Goal: Use online tool/utility: Use online tool/utility

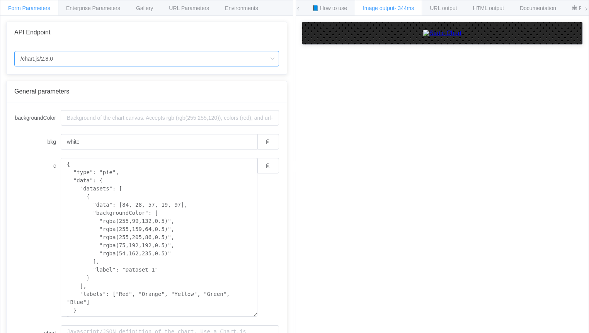
click at [103, 56] on input "/chart.js/2.8.0" at bounding box center [146, 58] width 265 height 15
click at [14, 7] on span "Form Parameters" at bounding box center [29, 8] width 42 height 6
click at [30, 57] on input "/chart.js/2.8.0" at bounding box center [146, 58] width 265 height 15
click at [108, 58] on input "/chart.js/2.8.0" at bounding box center [146, 58] width 265 height 15
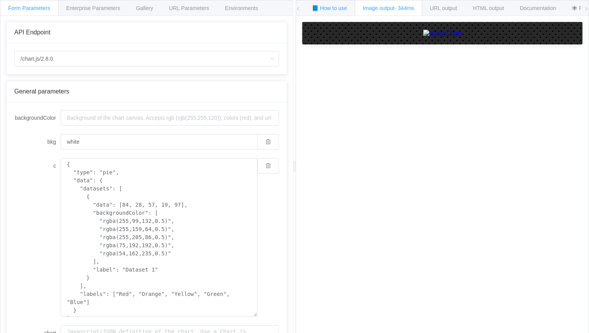
click at [321, 7] on span "📘 How to use" at bounding box center [329, 8] width 35 height 6
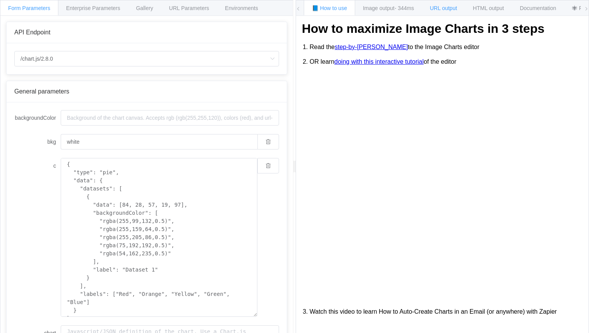
click at [451, 5] on span "URL output" at bounding box center [442, 8] width 27 height 6
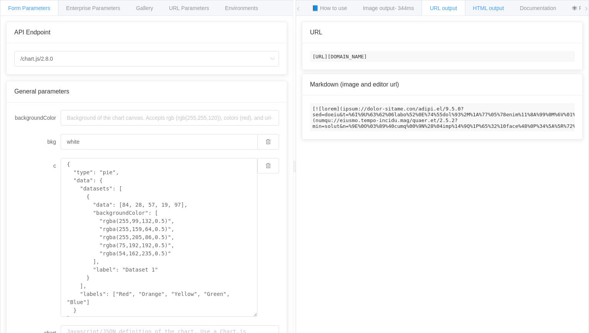
click at [488, 7] on span "HTML output" at bounding box center [488, 8] width 31 height 6
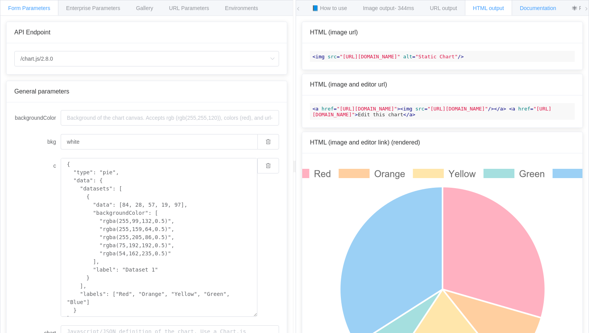
click at [542, 5] on span "Documentation" at bounding box center [537, 8] width 36 height 6
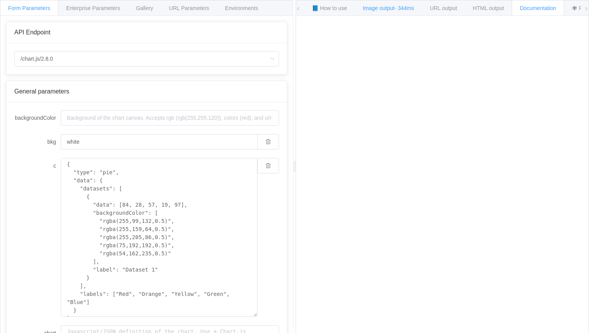
click at [402, 4] on div "Image output - 344ms" at bounding box center [388, 7] width 67 height 15
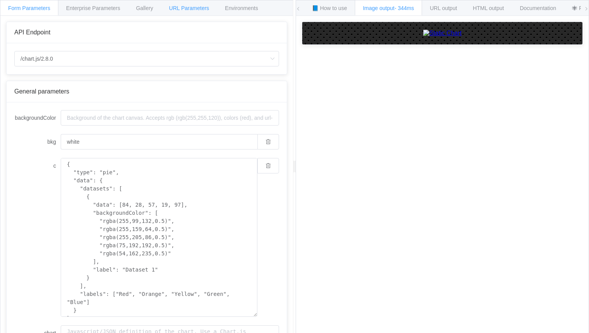
click at [197, 10] on span "URL Parameters" at bounding box center [189, 8] width 40 height 6
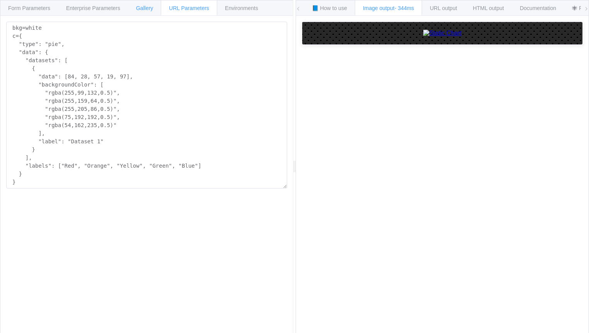
click at [143, 9] on span "Gallery" at bounding box center [144, 8] width 17 height 6
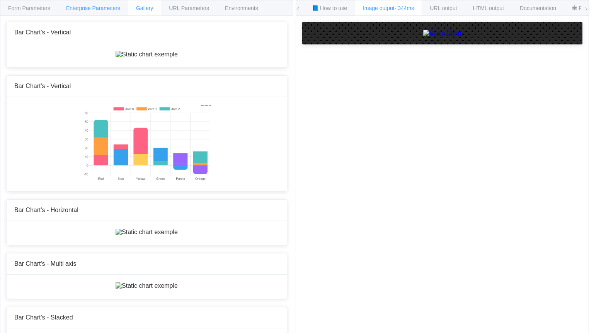
click at [109, 7] on span "Enterprise Parameters" at bounding box center [93, 8] width 54 height 6
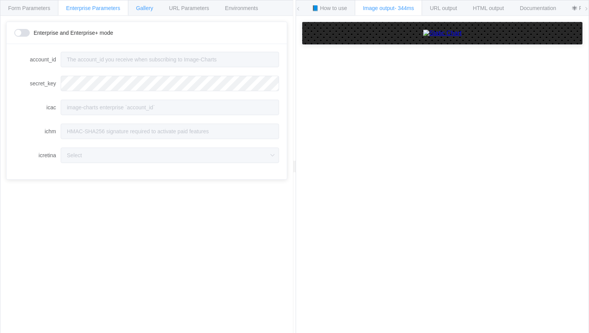
click at [153, 5] on div "Gallery" at bounding box center [144, 7] width 33 height 15
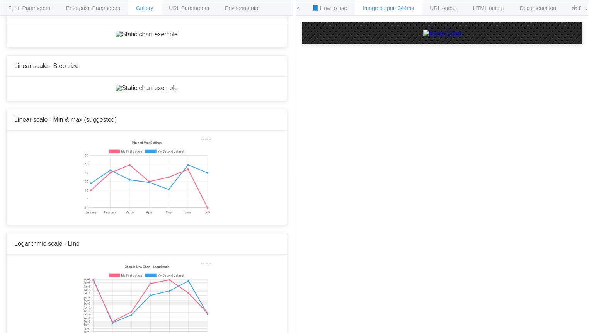
scroll to position [2511, 0]
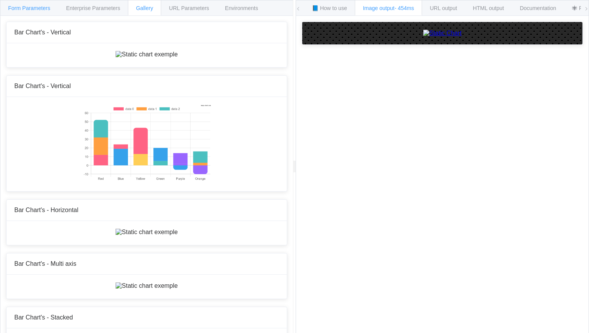
click at [32, 10] on span "Form Parameters" at bounding box center [29, 8] width 42 height 6
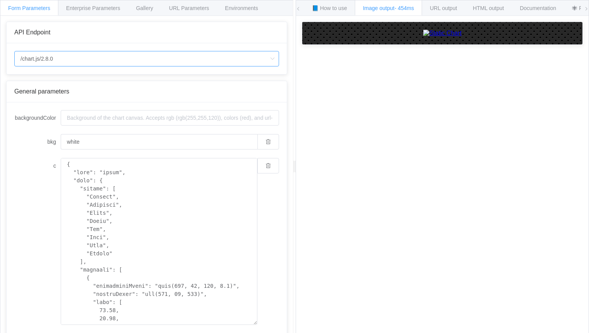
click at [55, 58] on input "/chart.js/2.8.0" at bounding box center [146, 58] width 265 height 15
click at [140, 36] on div "API Endpoint" at bounding box center [147, 32] width 280 height 21
click at [77, 62] on input "/chart.js/2.8.0" at bounding box center [146, 58] width 265 height 15
click at [586, 10] on icon at bounding box center [586, 9] width 5 height 5
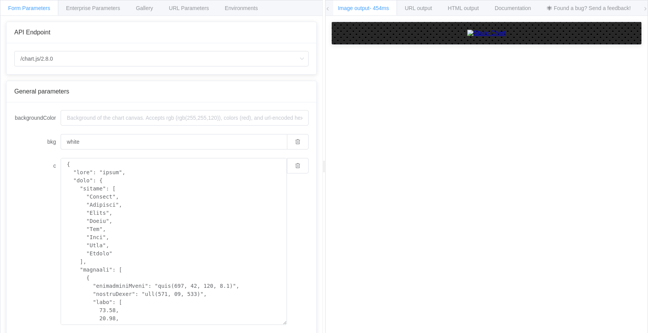
click at [328, 8] on icon at bounding box center [328, 9] width 5 height 5
click at [327, 9] on icon at bounding box center [328, 9] width 5 height 5
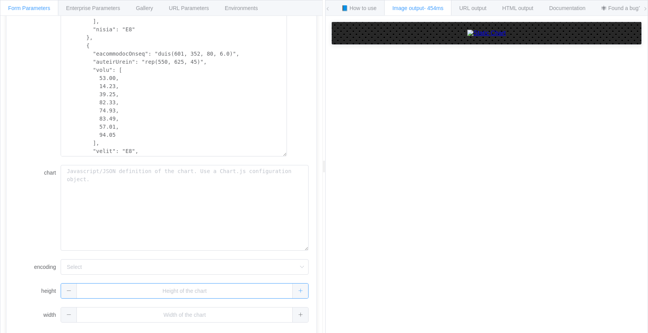
scroll to position [348, 0]
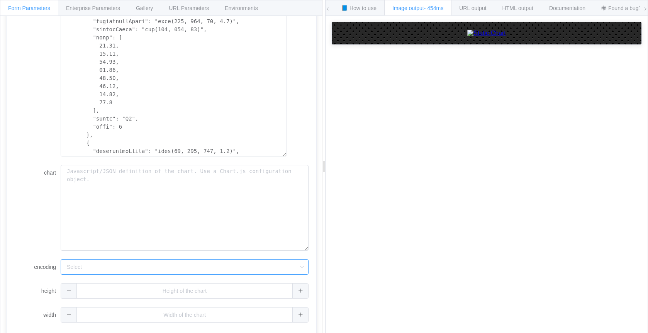
click at [128, 263] on input "encoding" at bounding box center [185, 266] width 248 height 15
click at [18, 218] on div "chart" at bounding box center [161, 208] width 294 height 86
click at [147, 286] on input "text" at bounding box center [185, 290] width 248 height 15
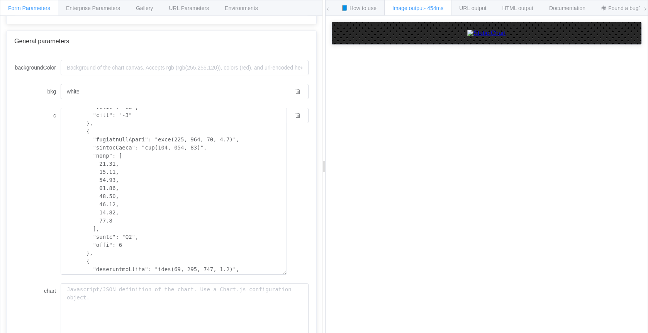
scroll to position [0, 0]
